Goal: Navigation & Orientation: Find specific page/section

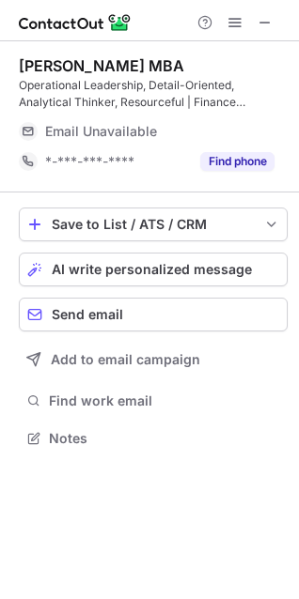
scroll to position [425, 299]
click at [258, 24] on span at bounding box center [264, 22] width 15 height 15
